Goal: Task Accomplishment & Management: Manage account settings

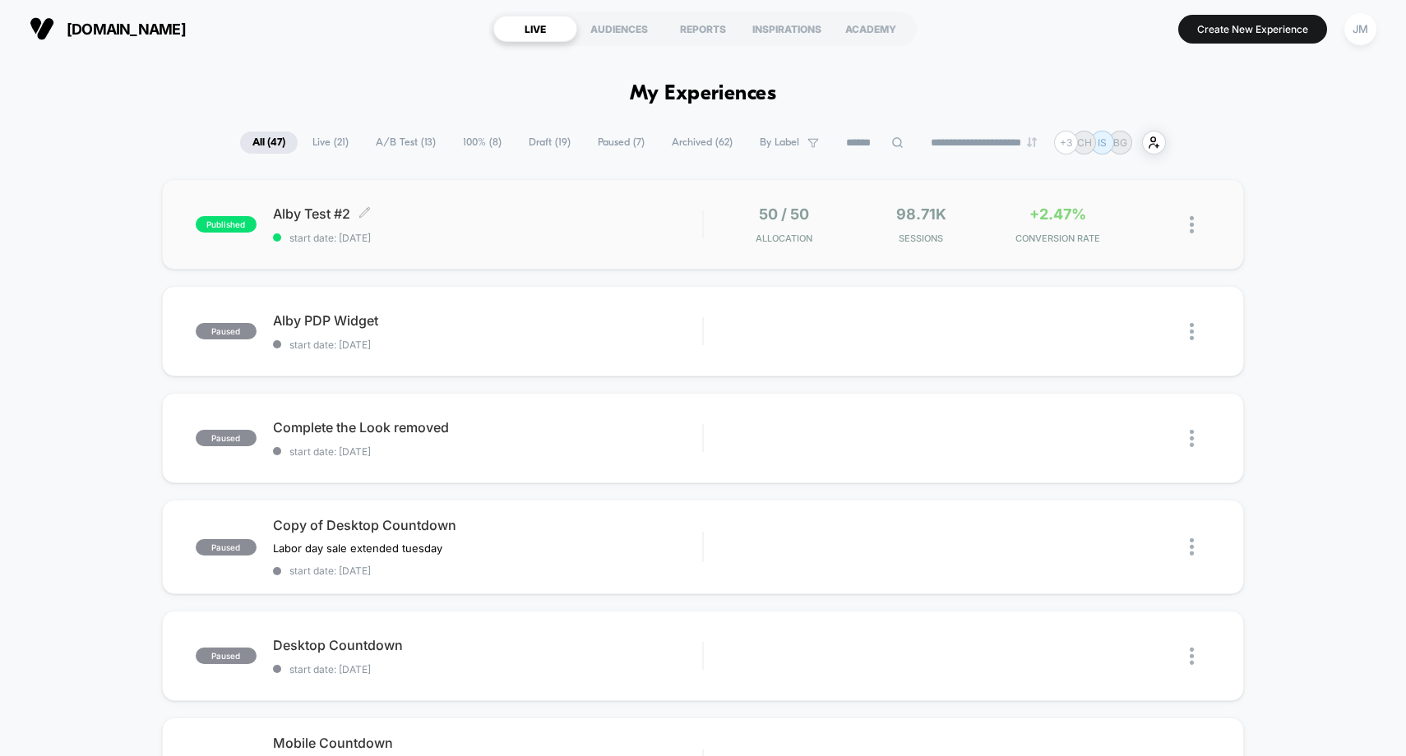
click at [595, 211] on span "Alby Test #2 Click to edit experience details" at bounding box center [488, 213] width 430 height 16
